Goal: Task Accomplishment & Management: Complete application form

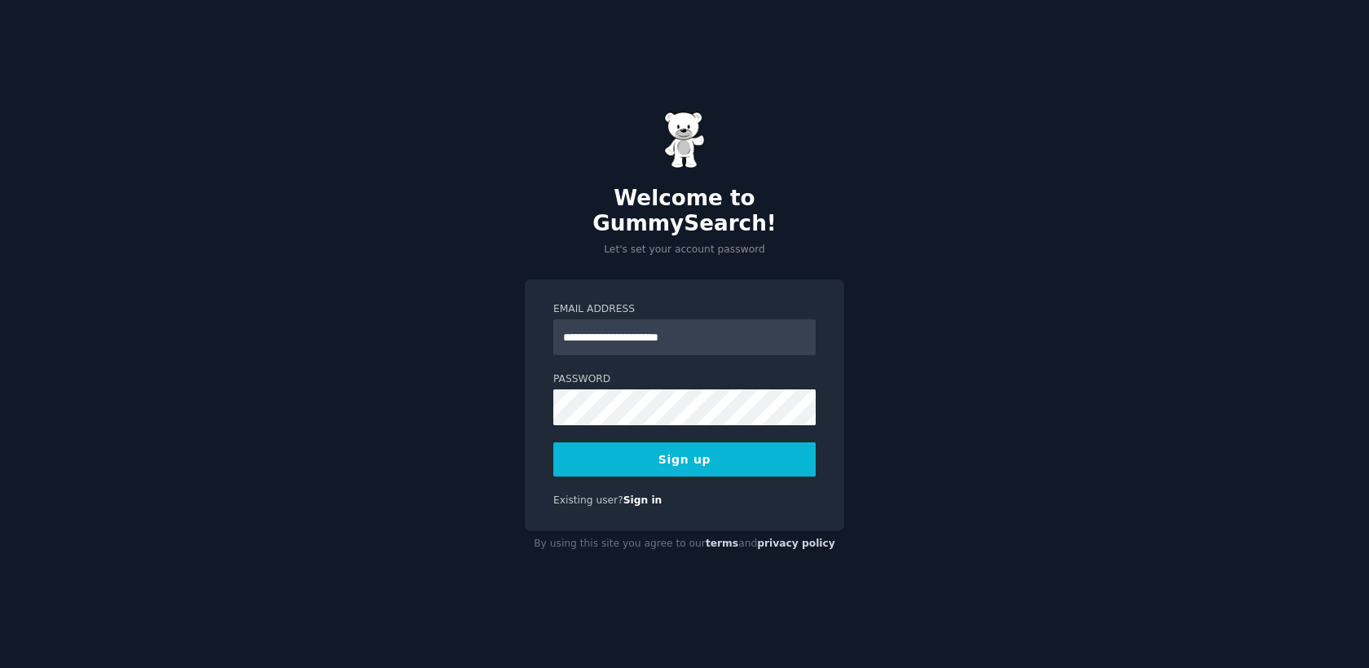
type input "**********"
click at [553, 442] on button "Sign up" at bounding box center [684, 459] width 262 height 34
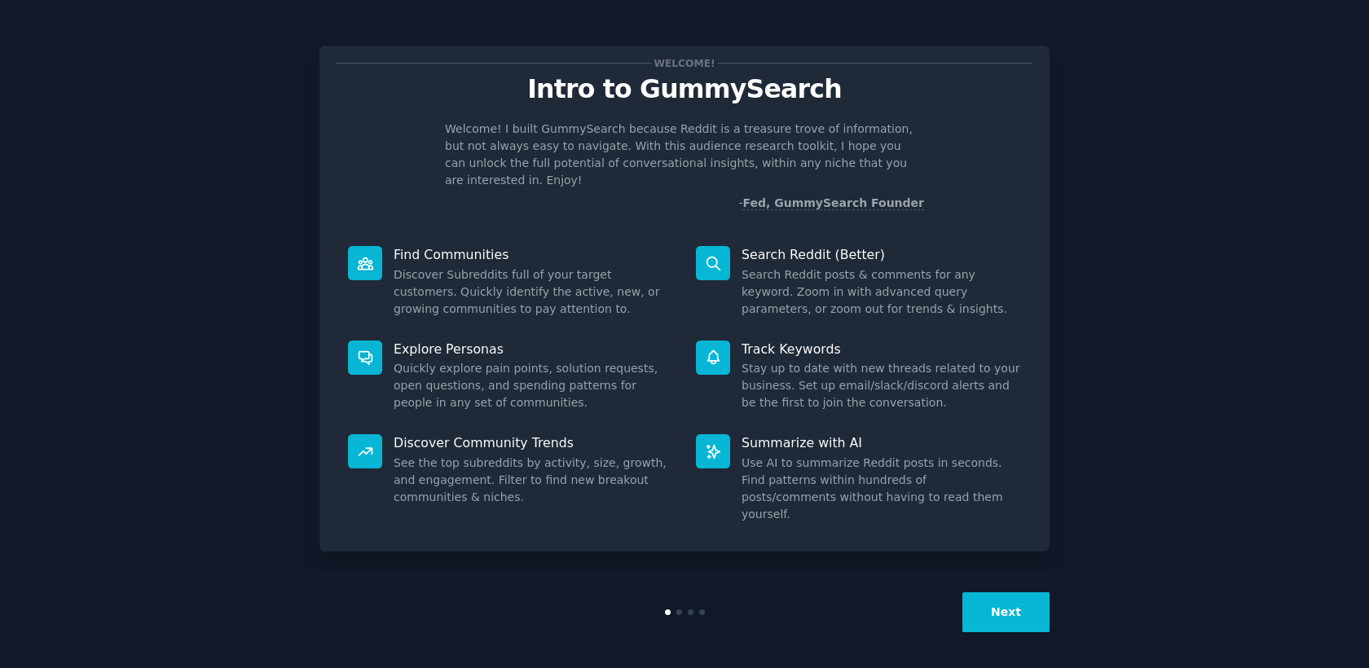
click at [1038, 607] on button "Next" at bounding box center [1005, 612] width 87 height 40
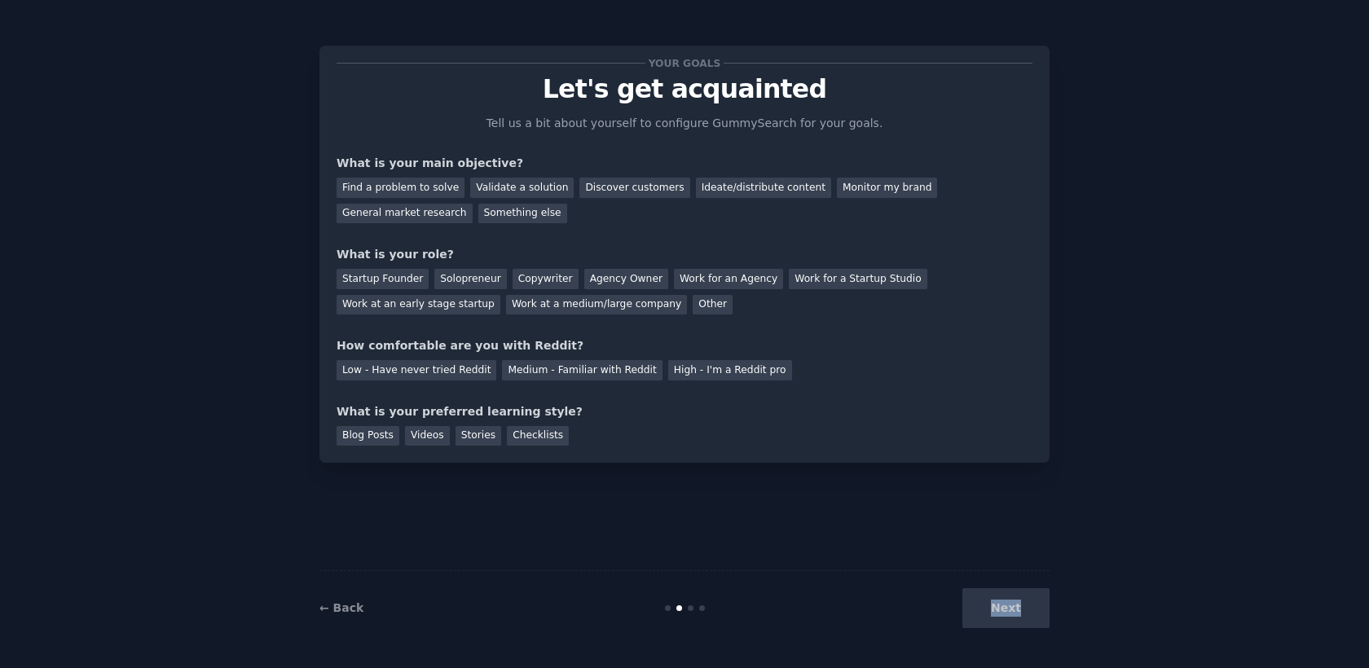
click at [1038, 607] on div "Next" at bounding box center [928, 608] width 244 height 40
